Goal: Information Seeking & Learning: Learn about a topic

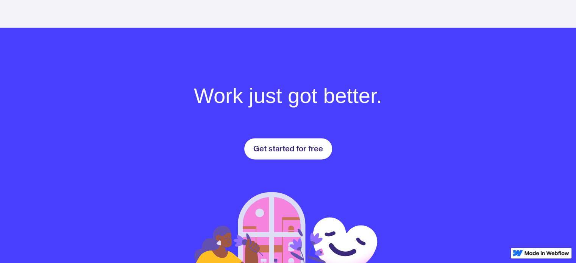
scroll to position [1017, 0]
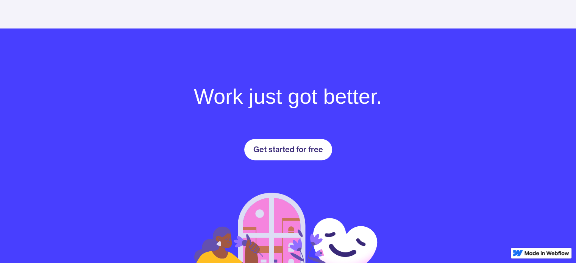
click at [295, 146] on div "Get started for free" at bounding box center [288, 149] width 70 height 9
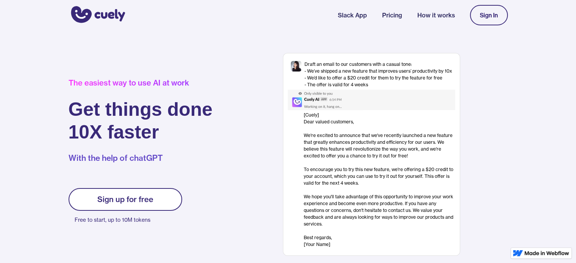
click at [90, 17] on img "home" at bounding box center [97, 15] width 57 height 20
drag, startPoint x: 271, startPoint y: 41, endPoint x: 226, endPoint y: 42, distance: 45.5
click at [226, 42] on div "The easiest way to use AI at work Get things done 10X faster With the help of c…" at bounding box center [288, 150] width 576 height 241
click at [114, 197] on div "Sign up for free" at bounding box center [125, 199] width 56 height 9
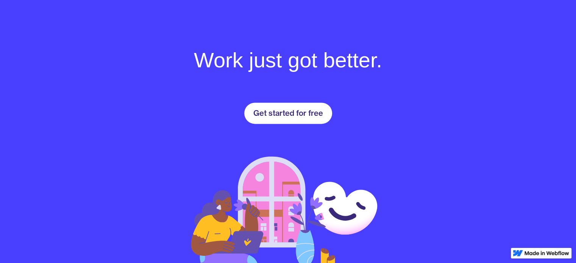
scroll to position [1055, 0]
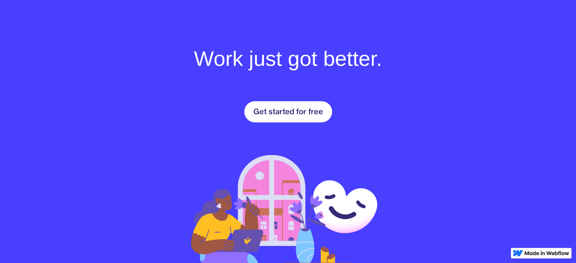
click at [272, 107] on div "Get started for free" at bounding box center [288, 111] width 70 height 9
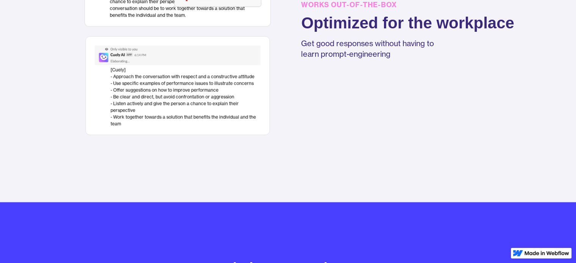
scroll to position [1219, 0]
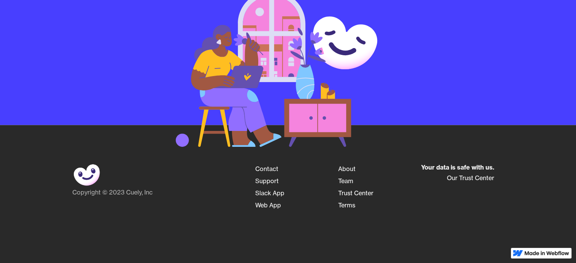
click at [265, 203] on link "Web App" at bounding box center [268, 205] width 26 height 12
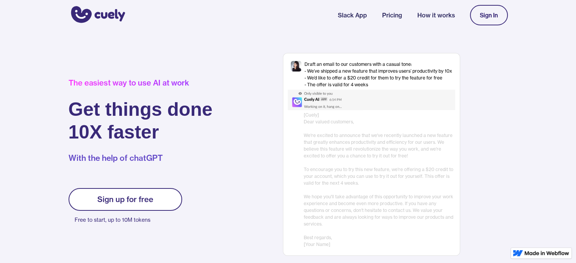
click at [393, 17] on link "Pricing" at bounding box center [392, 15] width 20 height 9
click at [386, 19] on link "Pricing" at bounding box center [392, 15] width 20 height 9
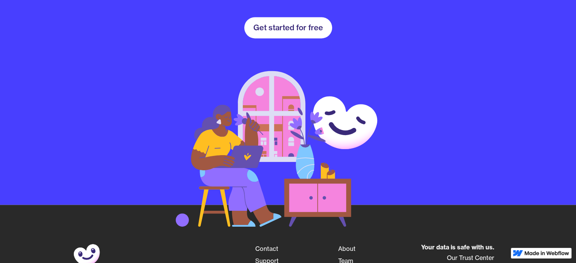
scroll to position [1219, 0]
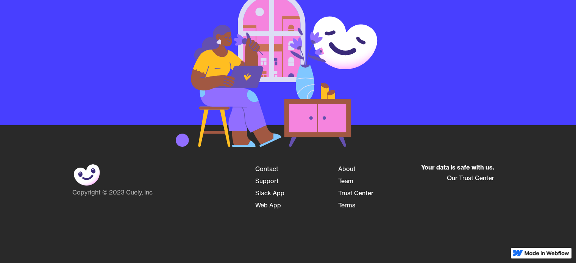
click at [366, 187] on link "Trust Center" at bounding box center [355, 193] width 35 height 12
